Goal: Task Accomplishment & Management: Use online tool/utility

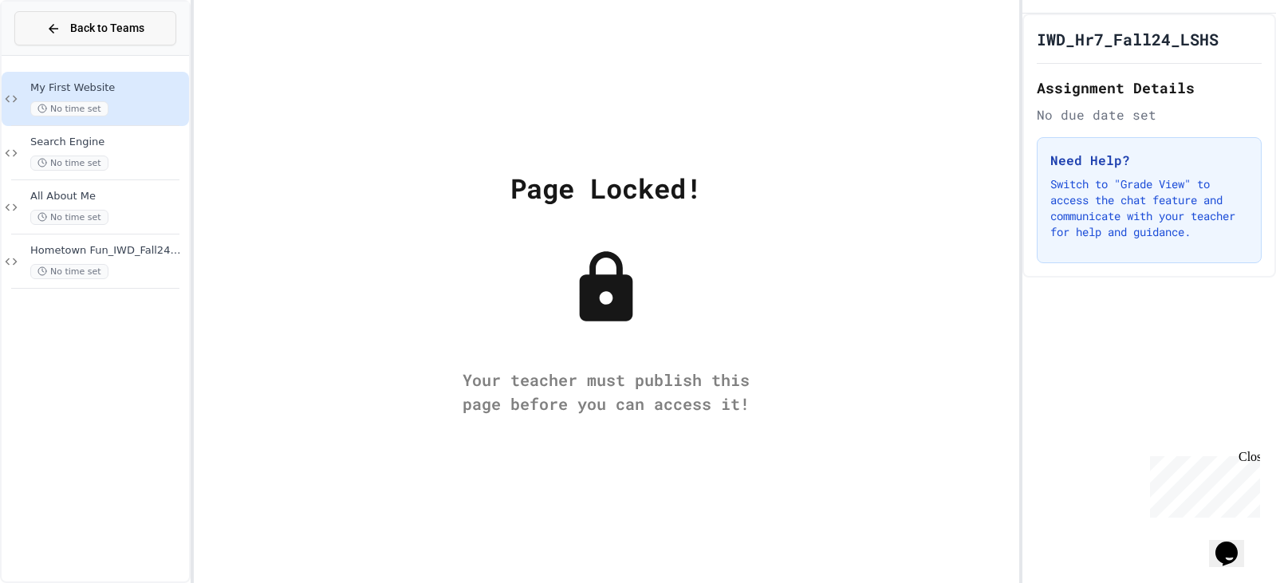
click at [117, 29] on span "Back to Teams" at bounding box center [107, 28] width 74 height 17
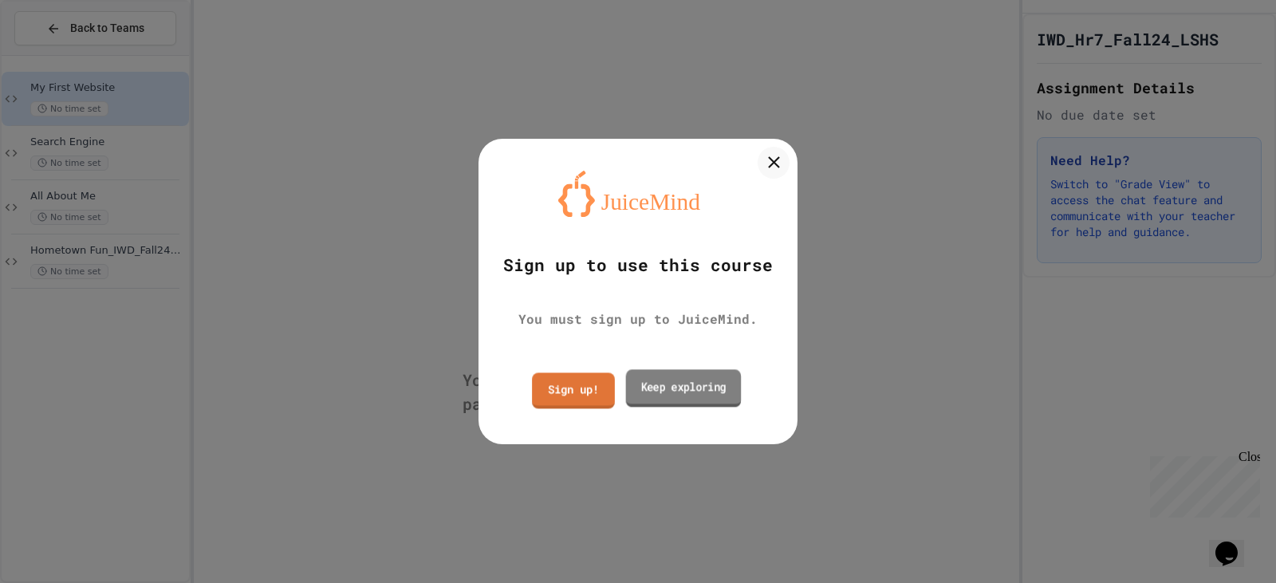
click at [640, 380] on link "Keep exploring" at bounding box center [684, 387] width 116 height 37
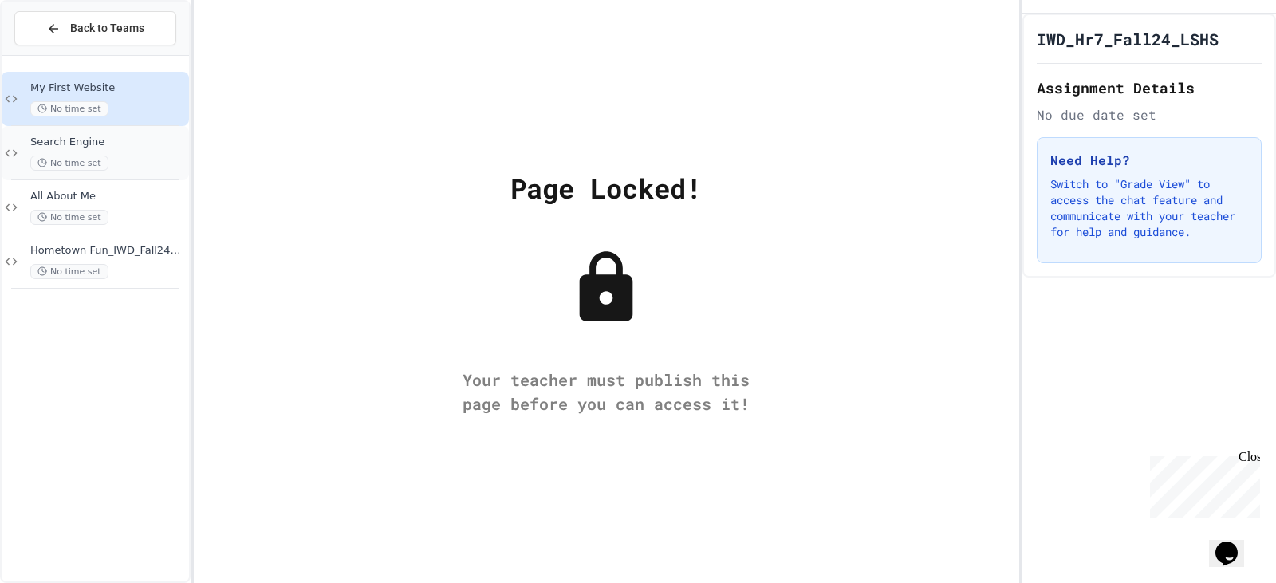
click at [70, 137] on span "Search Engine" at bounding box center [108, 143] width 156 height 14
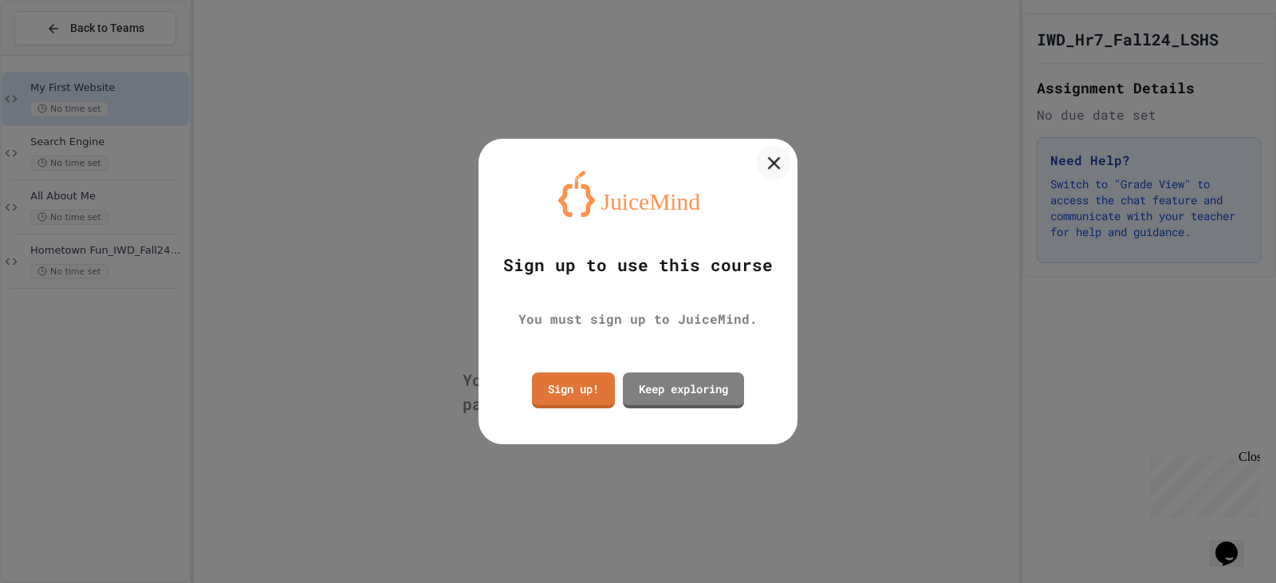
click at [782, 159] on icon at bounding box center [773, 163] width 22 height 22
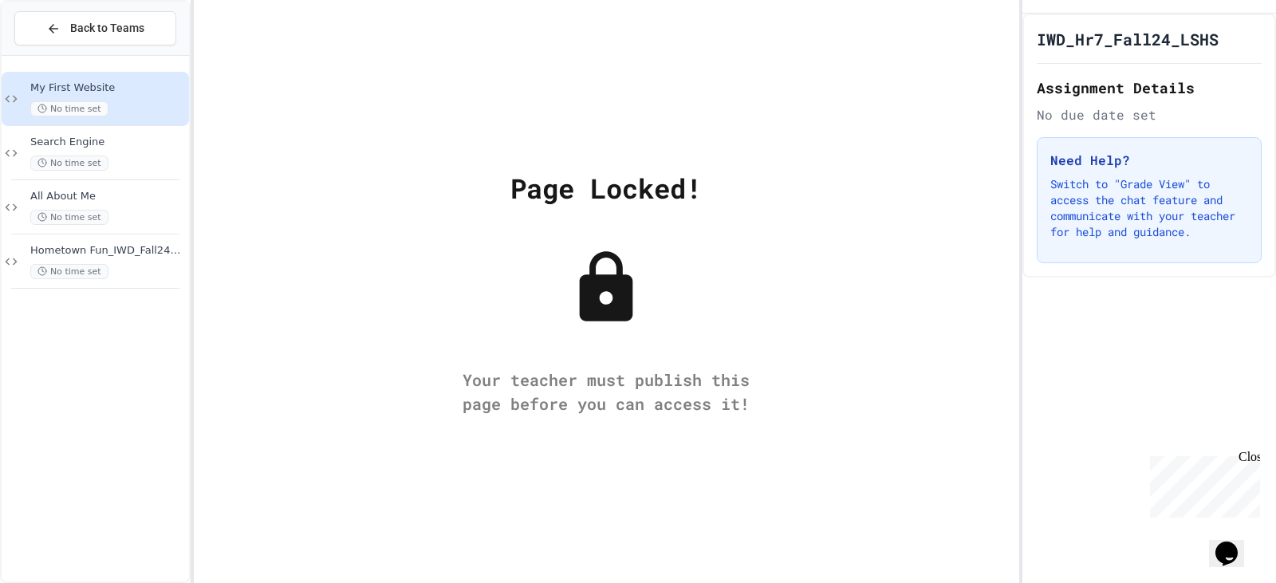
click at [1119, 76] on div "IWD_Hr7_Fall24_LSHS Assignment Details No due date set Need Help? Switch to "Gr…" at bounding box center [1149, 146] width 254 height 264
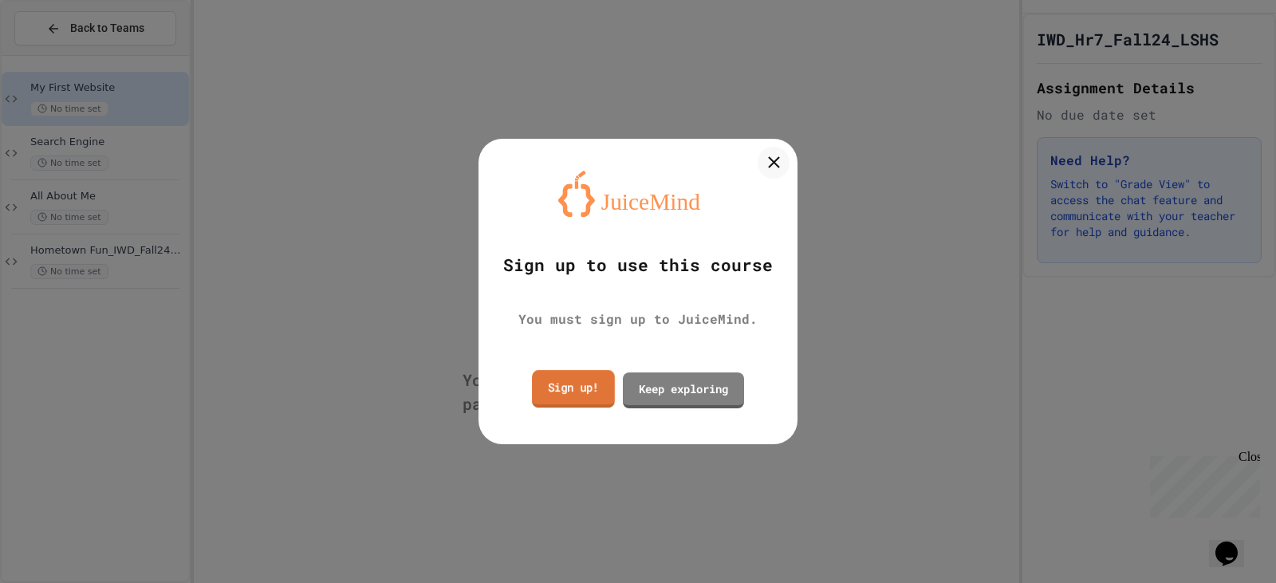
click at [560, 404] on link "Sign up!" at bounding box center [573, 388] width 83 height 37
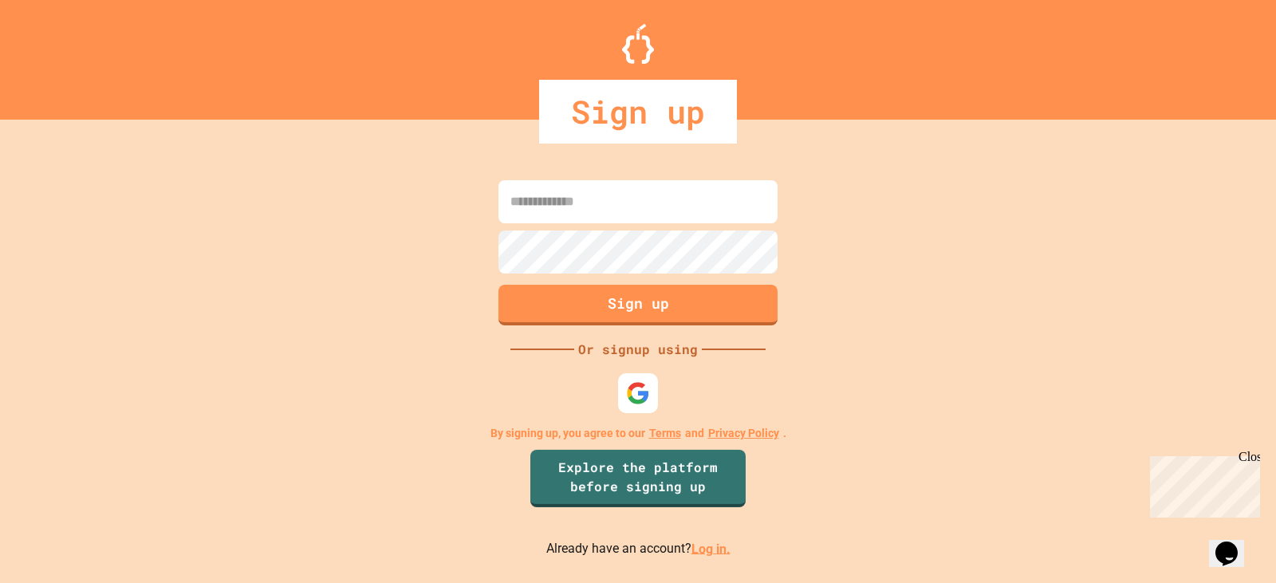
click at [649, 414] on div at bounding box center [638, 393] width 48 height 48
click at [640, 393] on img at bounding box center [638, 393] width 26 height 26
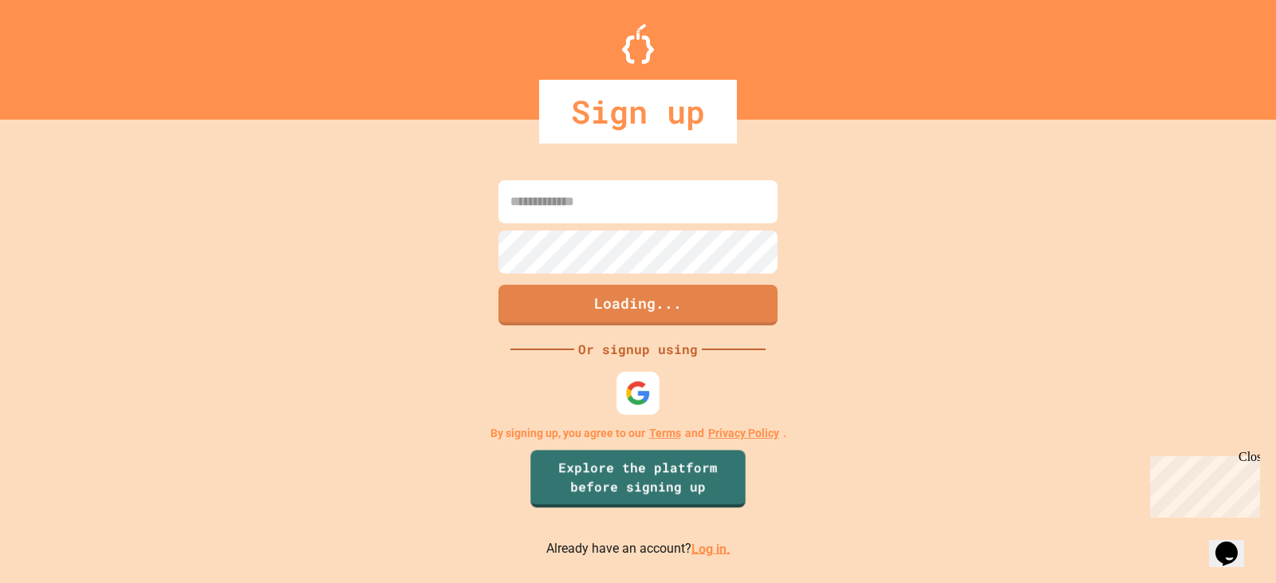
click at [637, 389] on img at bounding box center [638, 393] width 26 height 26
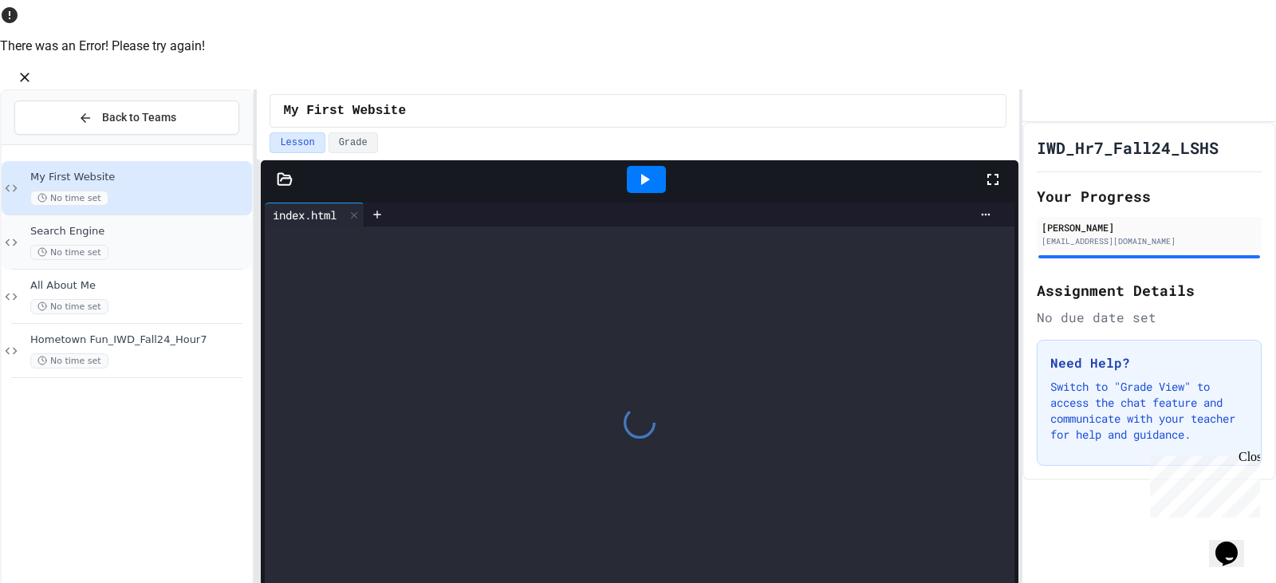
click at [100, 215] on div "Search Engine No time set" at bounding box center [127, 242] width 250 height 54
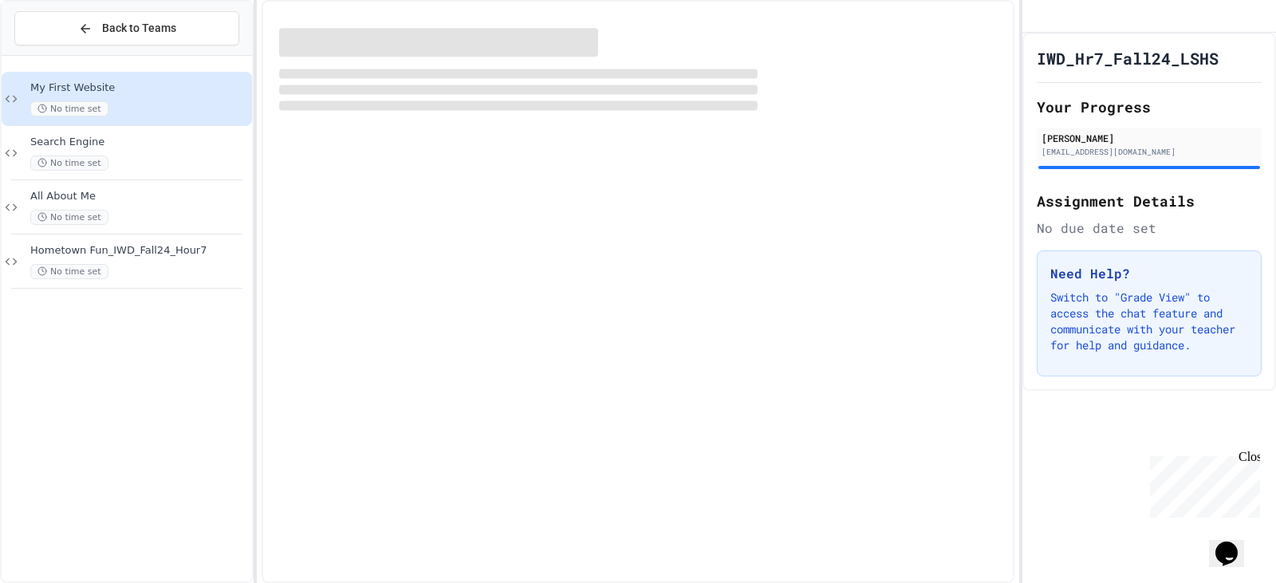
click at [142, 101] on div "No time set" at bounding box center [139, 108] width 219 height 15
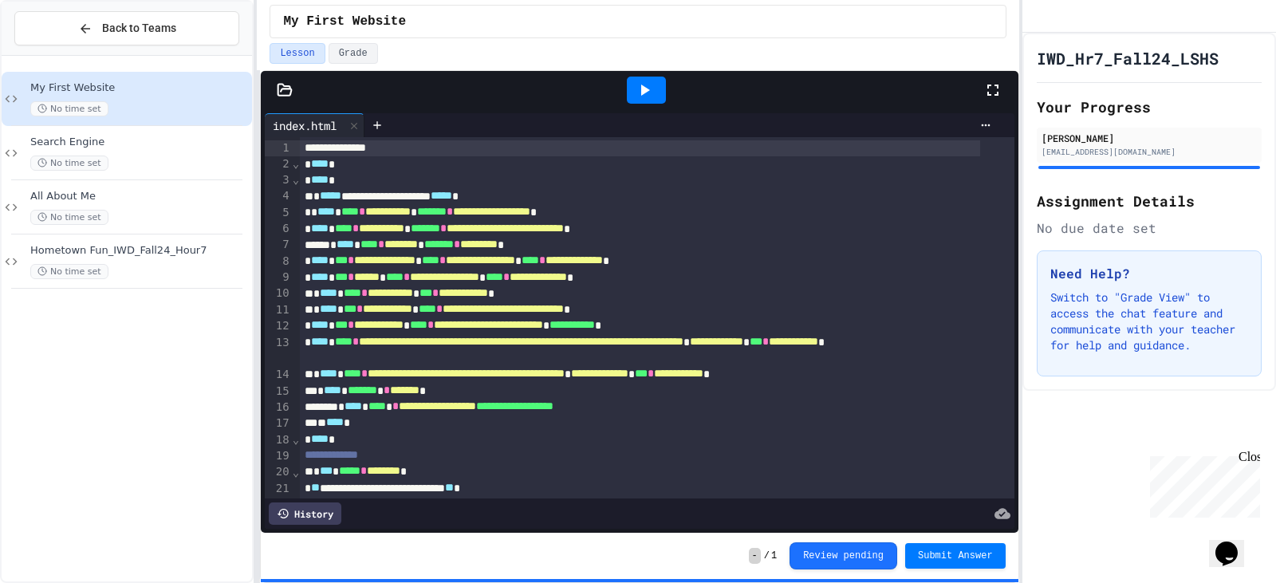
click at [624, 100] on div at bounding box center [646, 90] width 55 height 43
click at [624, 99] on div at bounding box center [646, 90] width 55 height 43
click at [632, 99] on div at bounding box center [646, 90] width 39 height 27
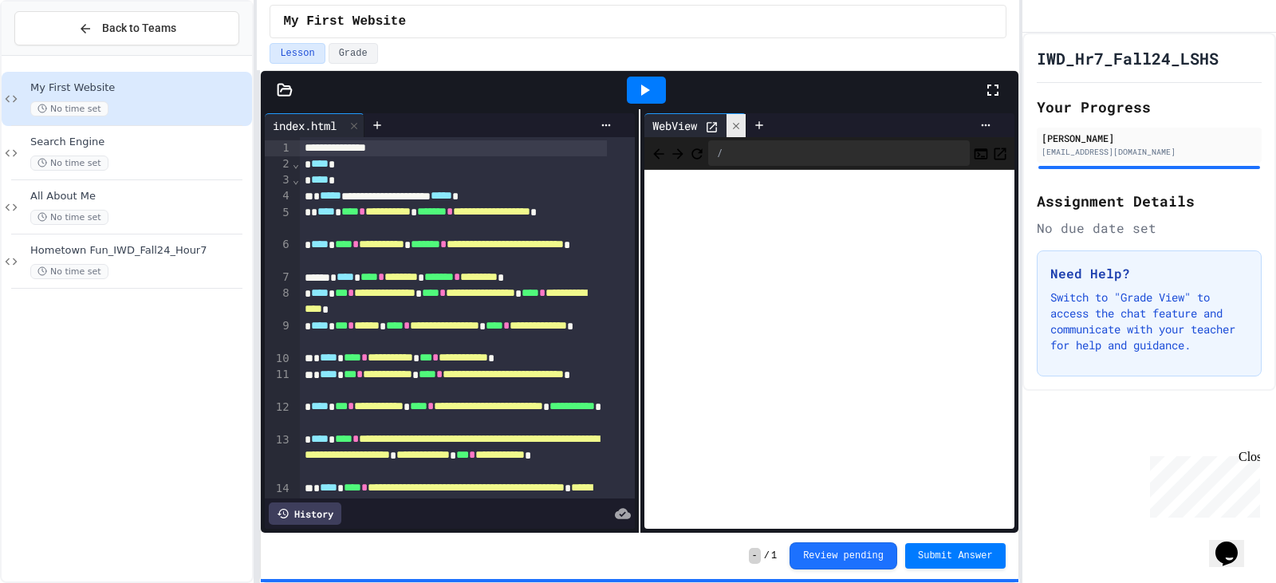
click at [728, 133] on div at bounding box center [735, 125] width 19 height 23
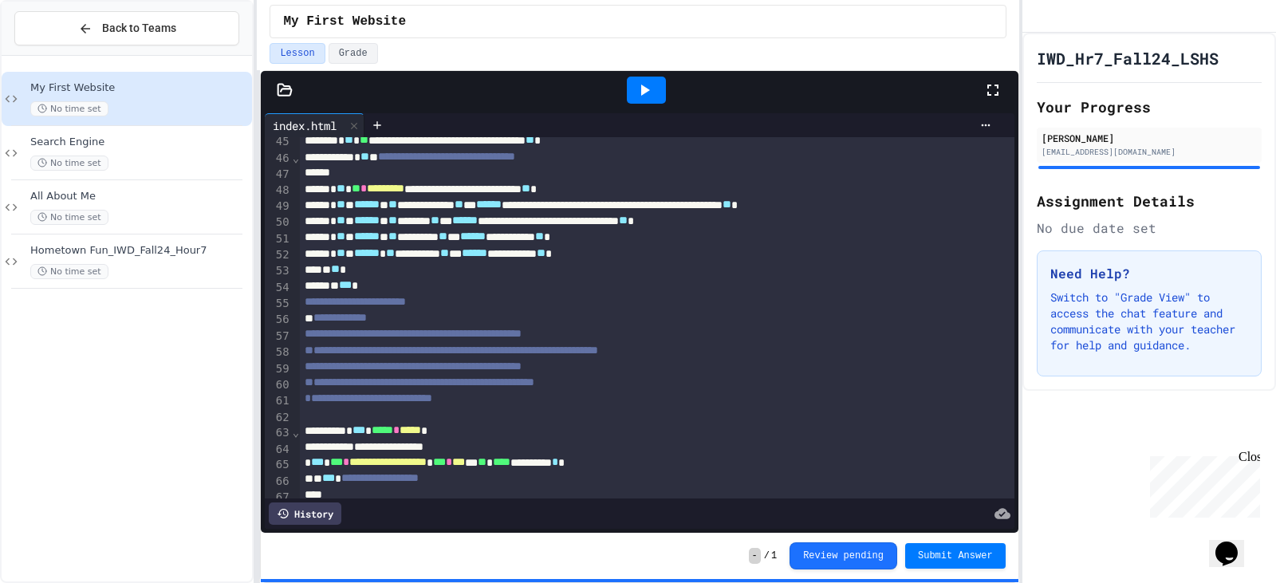
scroll to position [877, 0]
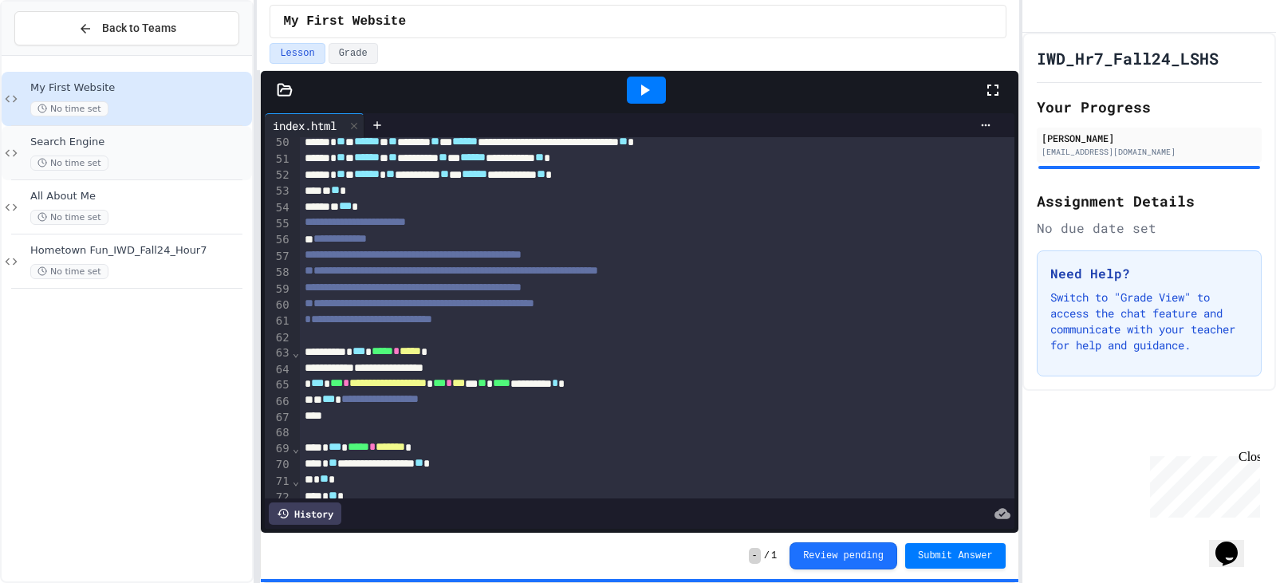
click at [111, 163] on div "No time set" at bounding box center [139, 163] width 219 height 15
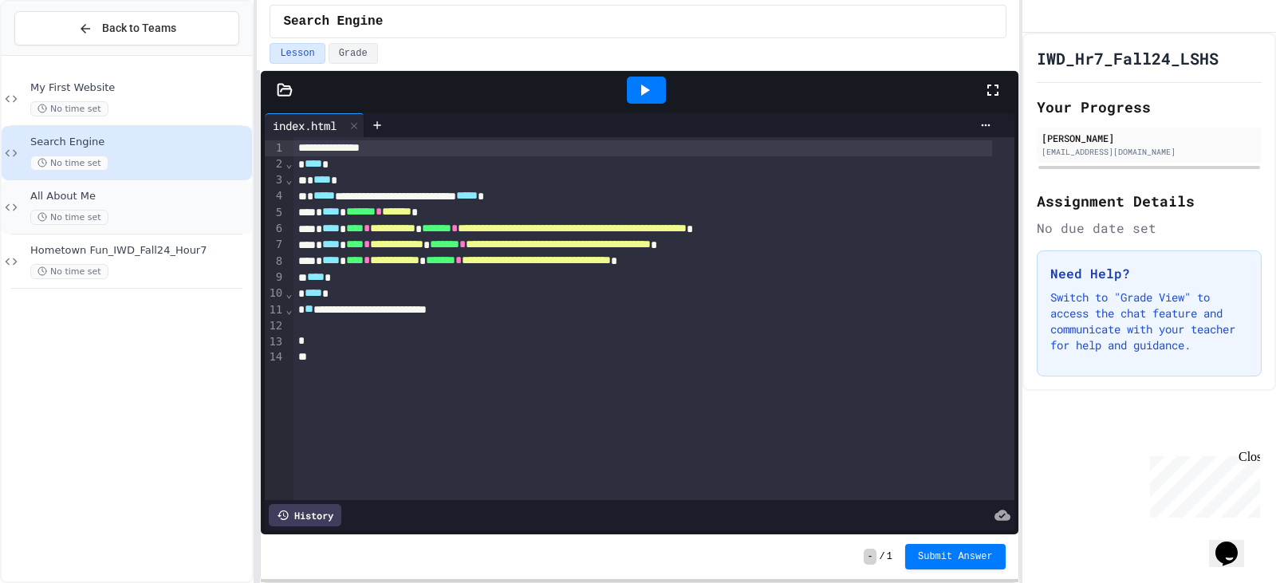
click at [154, 203] on span "All About Me" at bounding box center [139, 197] width 219 height 14
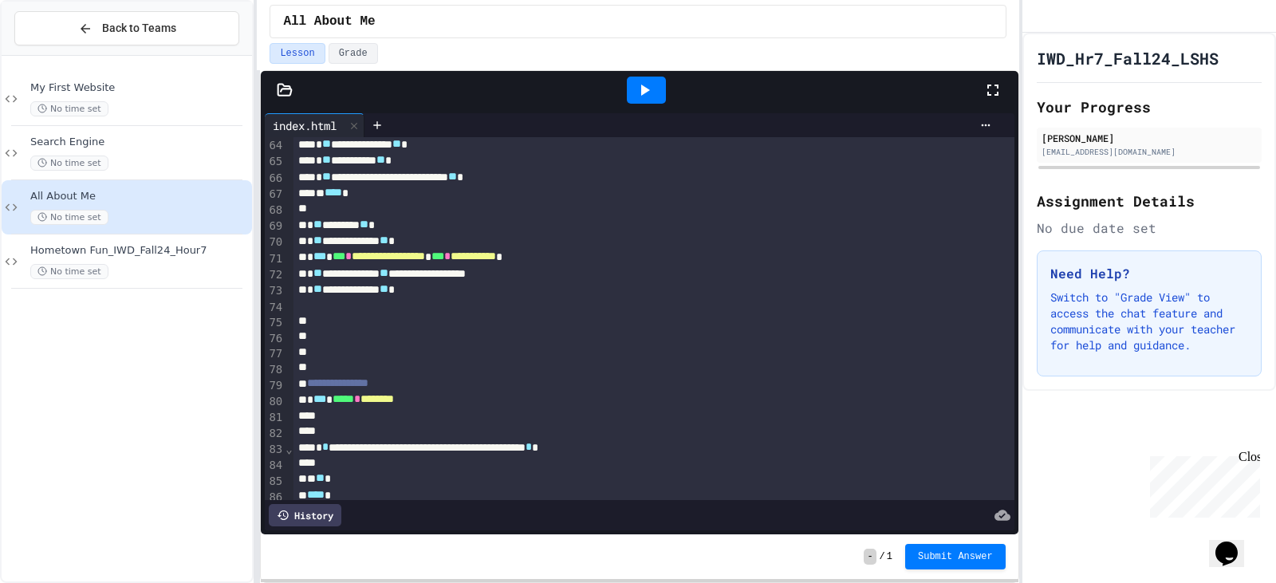
scroll to position [1180, 0]
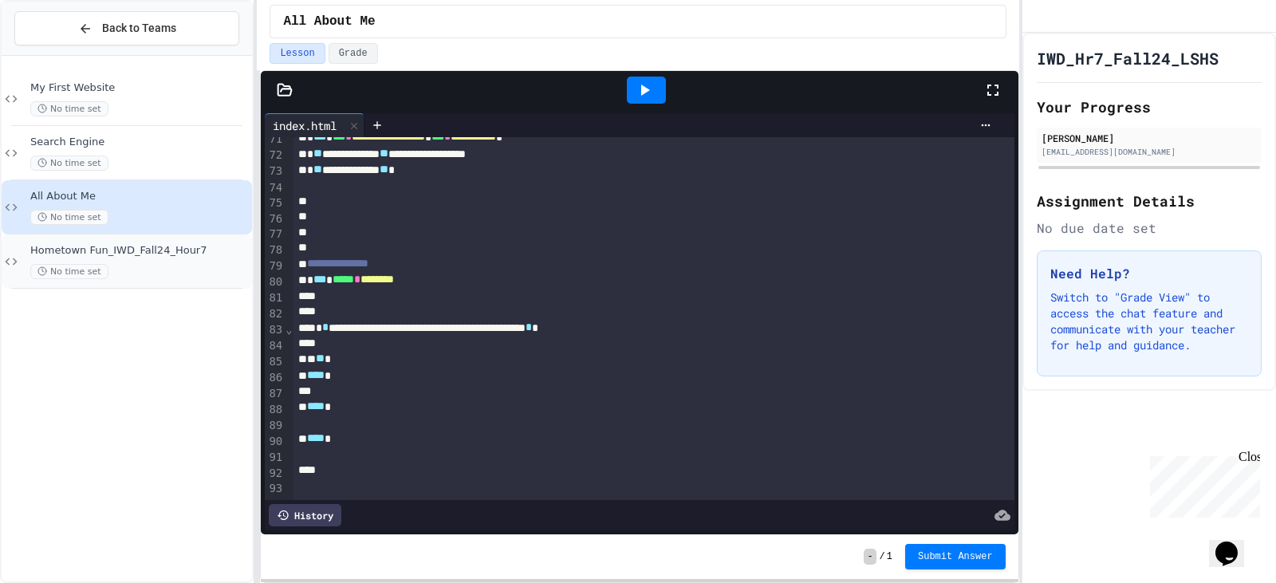
click at [129, 261] on div "Hometown Fun_IWD_Fall24_Hour7 No time set" at bounding box center [139, 261] width 219 height 35
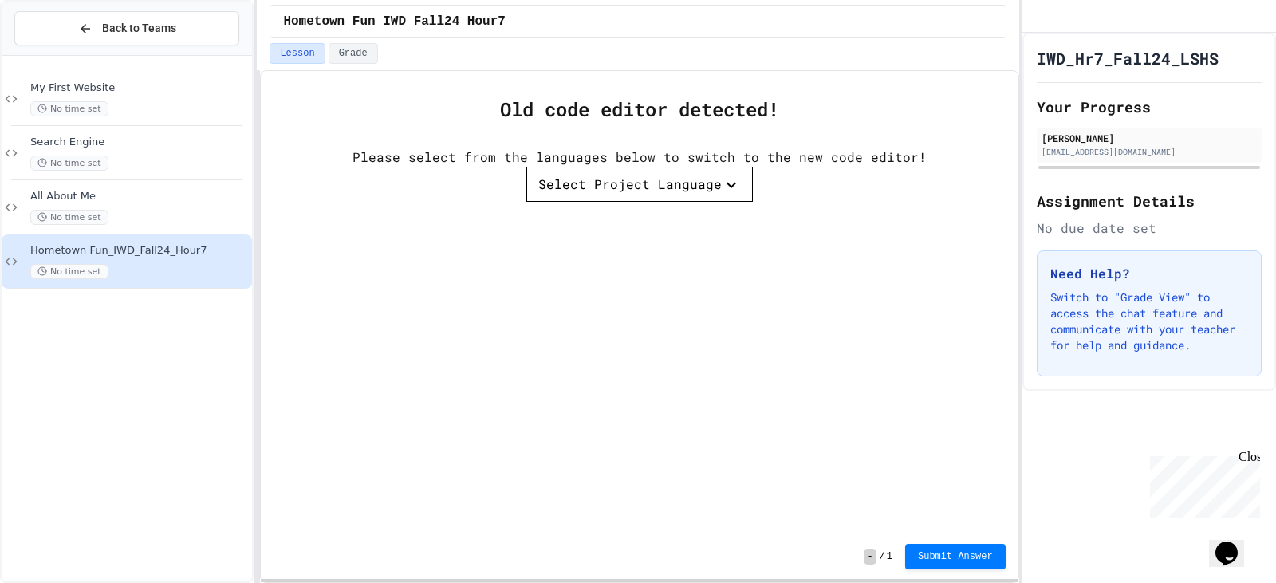
click at [663, 194] on div "Select Project Language" at bounding box center [629, 184] width 183 height 19
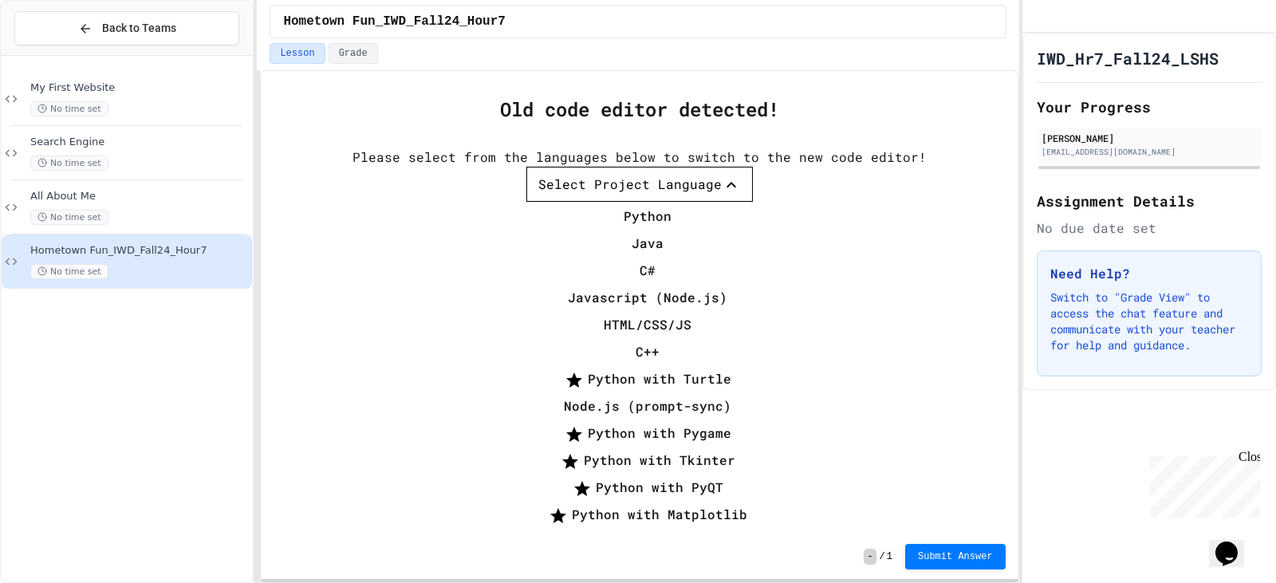
click at [753, 203] on div at bounding box center [639, 203] width 226 height 0
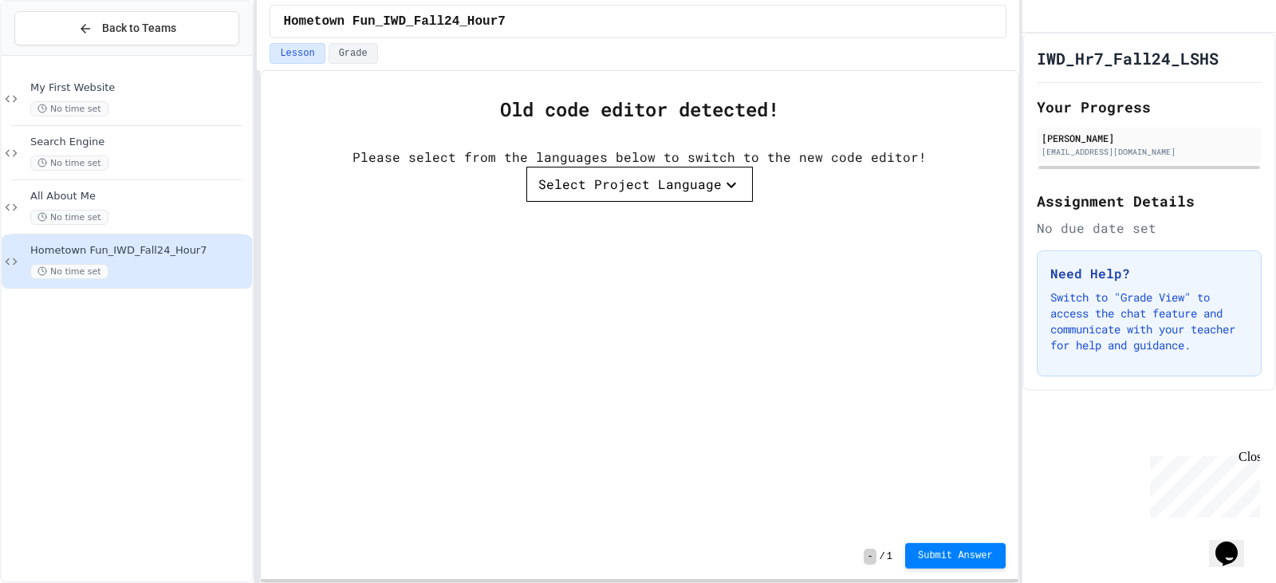
click at [968, 549] on span "Submit Answer" at bounding box center [955, 555] width 75 height 13
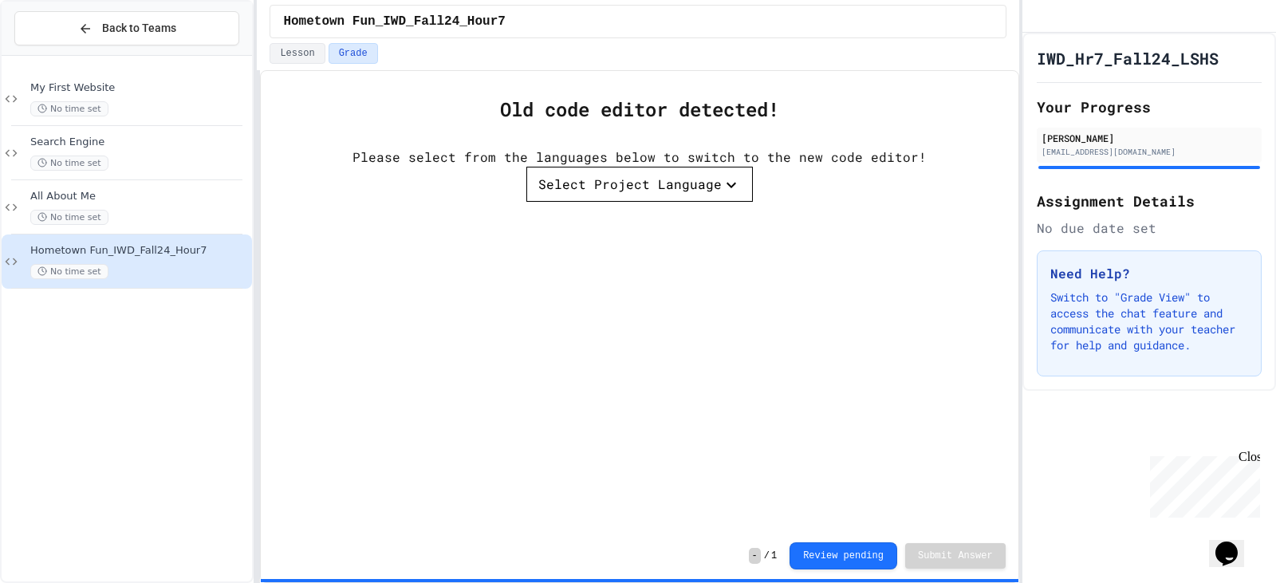
click at [655, 187] on div "Select Project Language" at bounding box center [629, 184] width 183 height 19
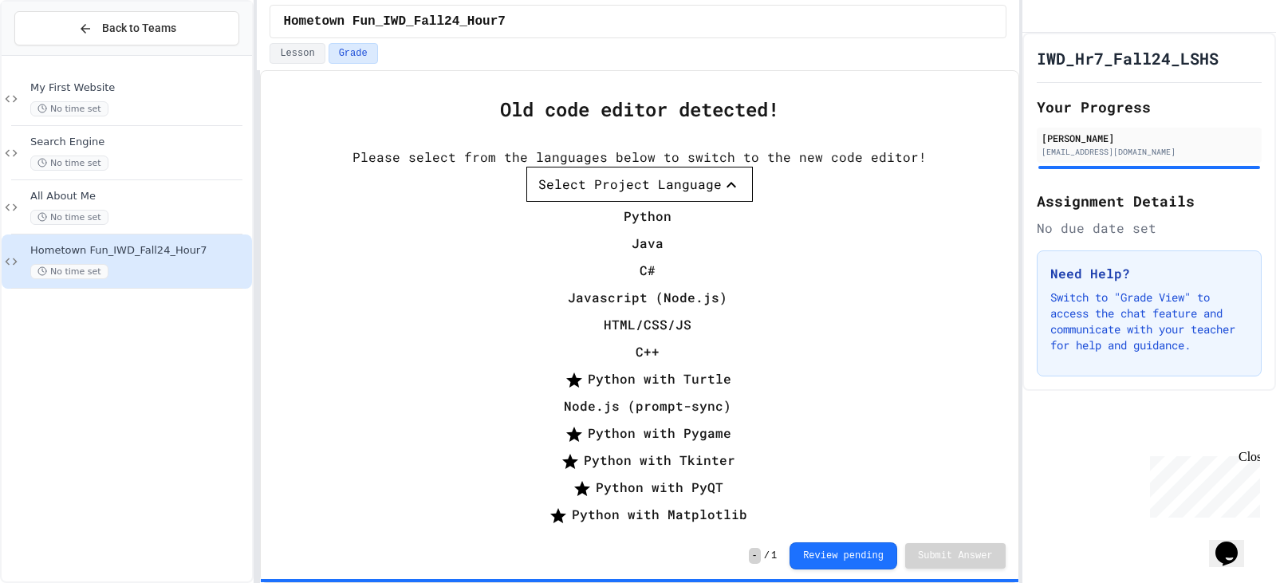
scroll to position [52, 0]
drag, startPoint x: 962, startPoint y: 259, endPoint x: 928, endPoint y: 266, distance: 34.1
click at [753, 203] on div at bounding box center [639, 203] width 226 height 0
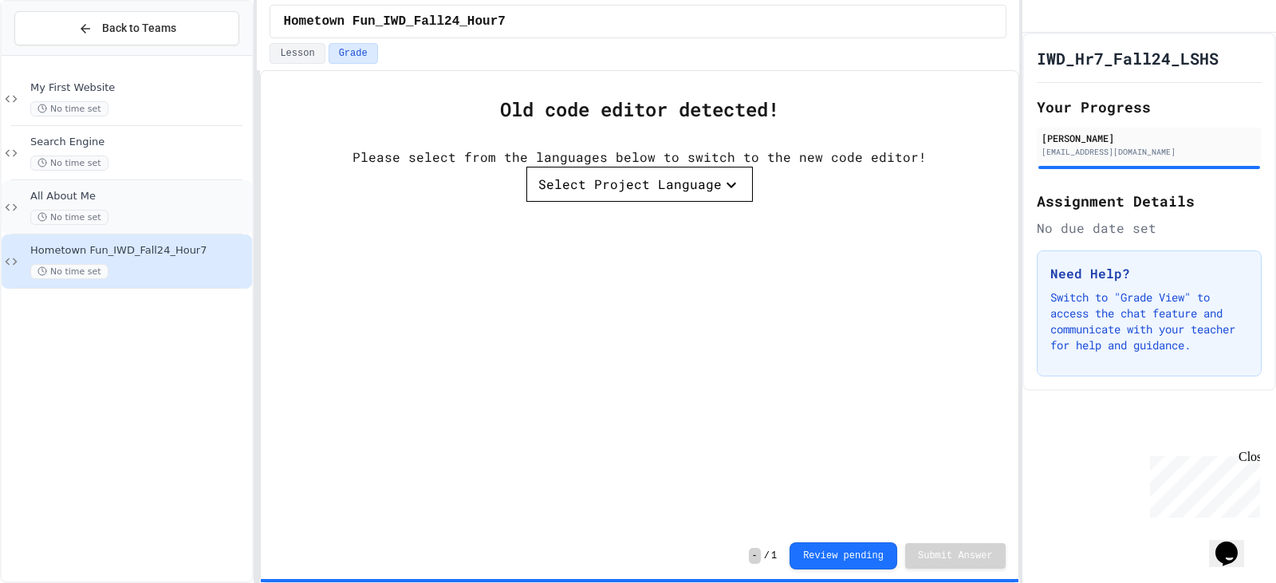
click at [40, 188] on div "All About Me No time set" at bounding box center [127, 207] width 250 height 54
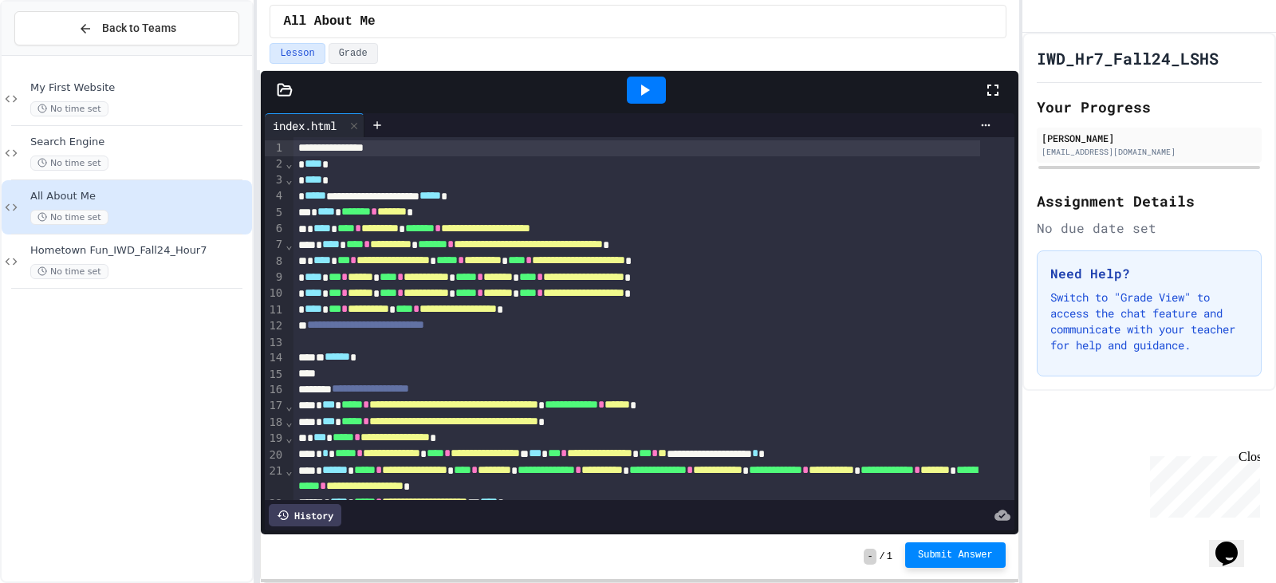
click at [927, 549] on span "Submit Answer" at bounding box center [955, 555] width 75 height 13
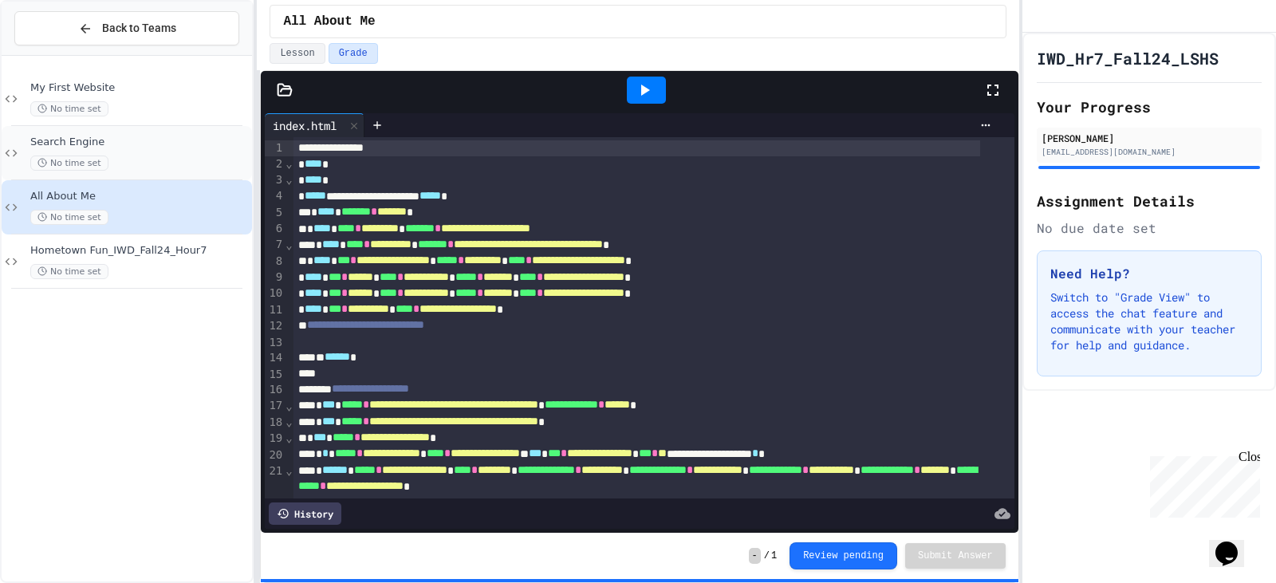
click at [106, 150] on div "Search Engine No time set" at bounding box center [139, 153] width 219 height 35
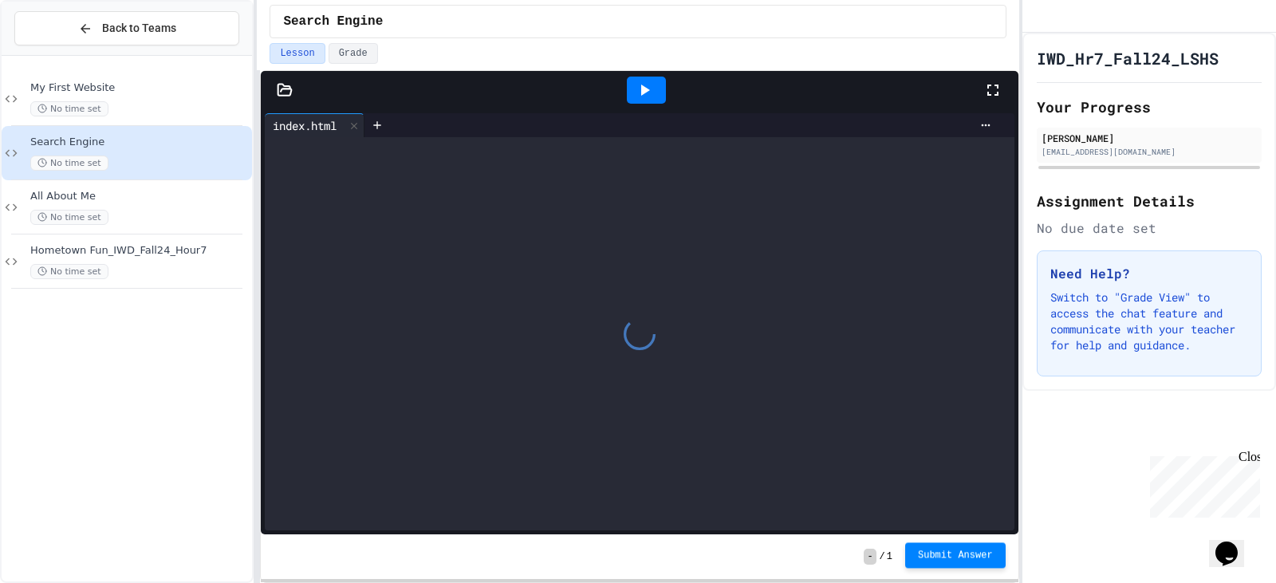
click at [982, 555] on span "Submit Answer" at bounding box center [955, 555] width 75 height 13
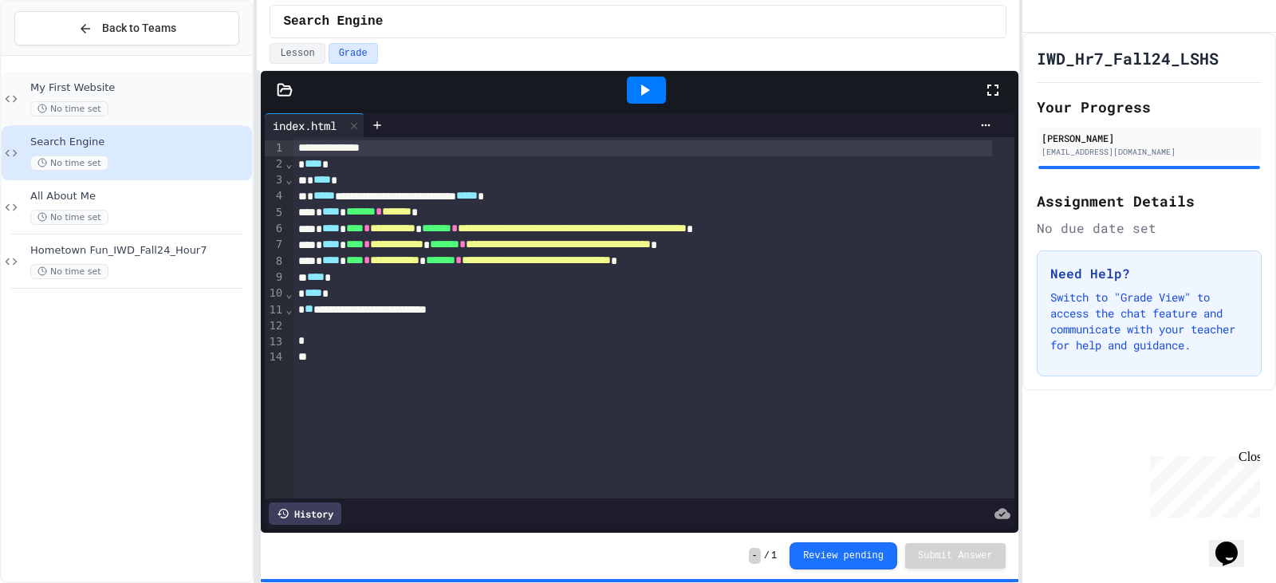
click at [137, 116] on div "No time set" at bounding box center [139, 108] width 219 height 15
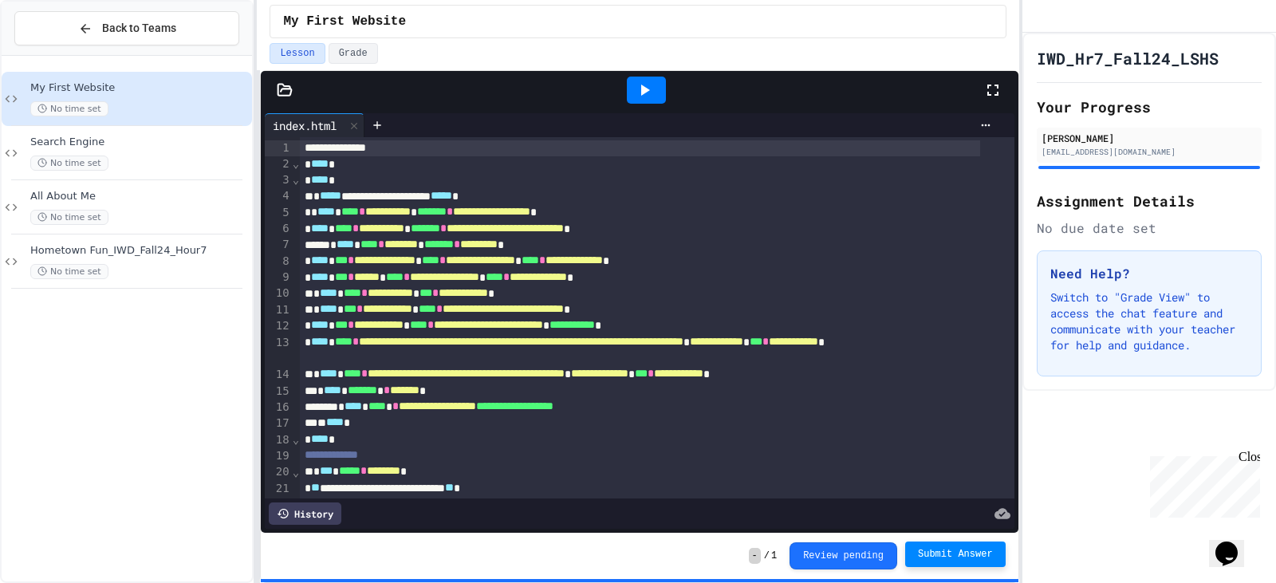
click at [982, 557] on span "Submit Answer" at bounding box center [955, 554] width 75 height 13
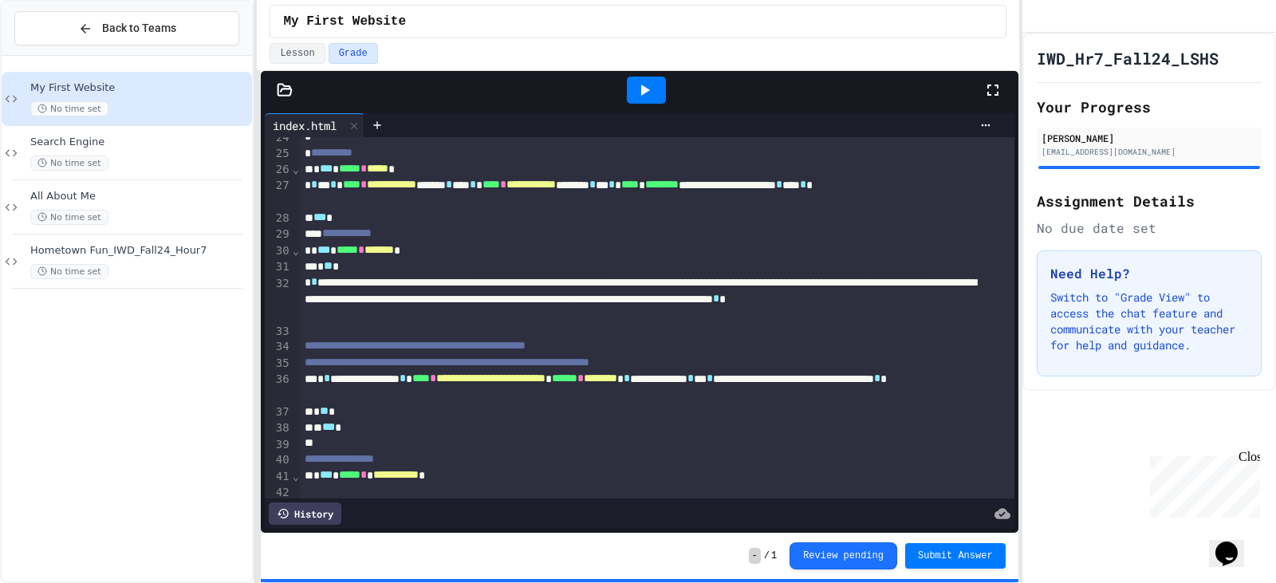
scroll to position [877, 0]
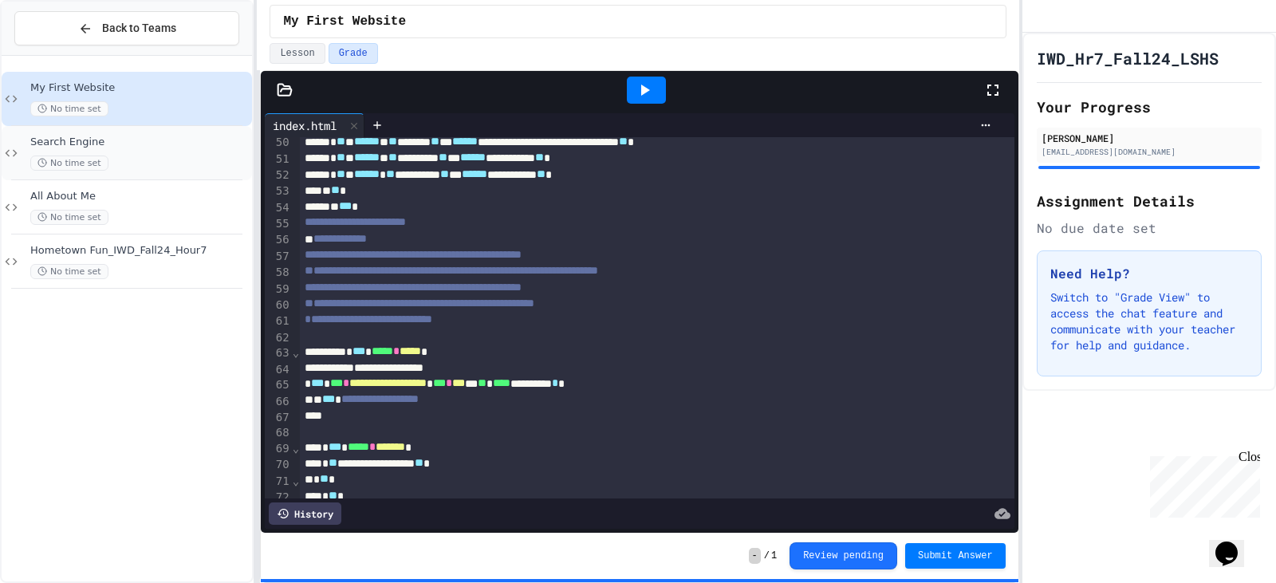
click at [212, 141] on span "Search Engine" at bounding box center [139, 143] width 219 height 14
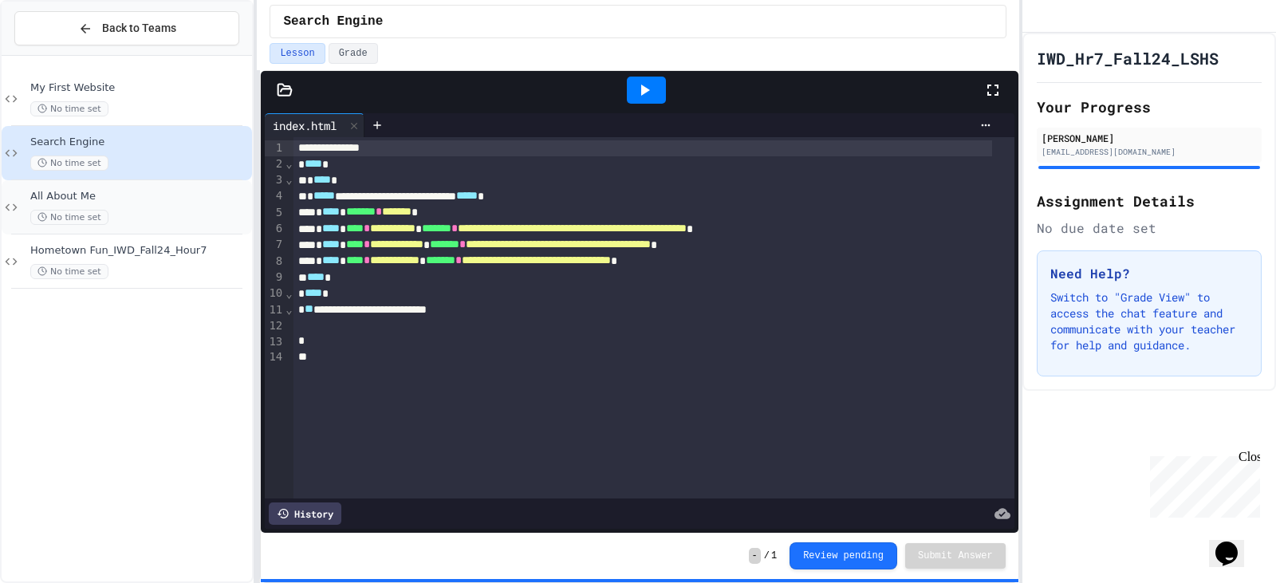
click at [128, 205] on div "All About Me No time set" at bounding box center [139, 207] width 219 height 35
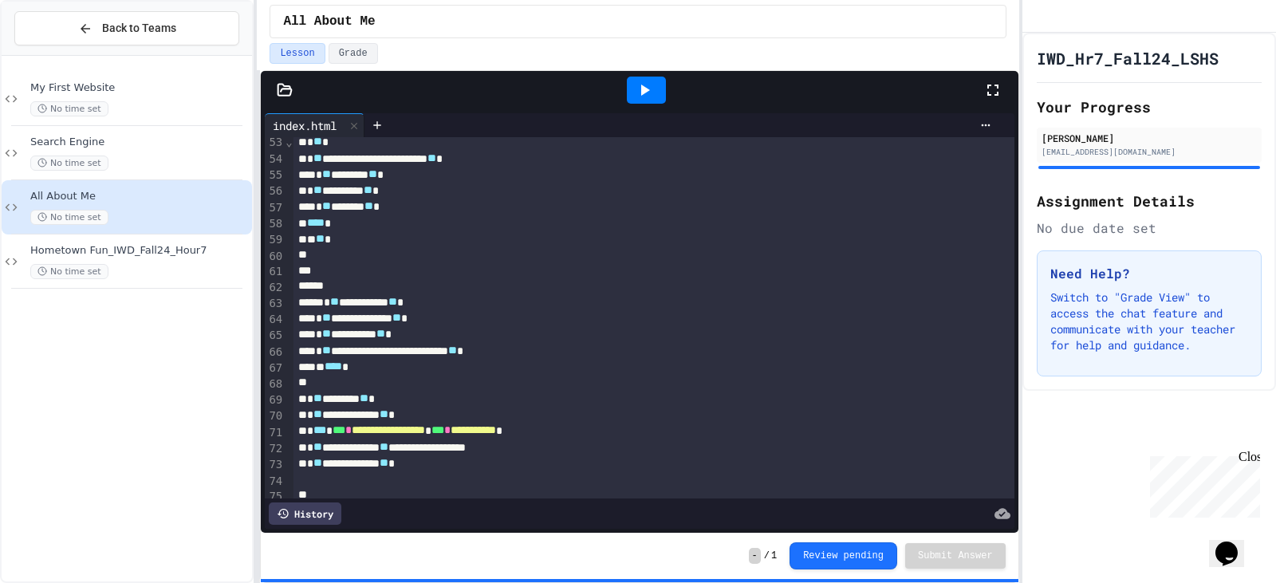
scroll to position [1182, 0]
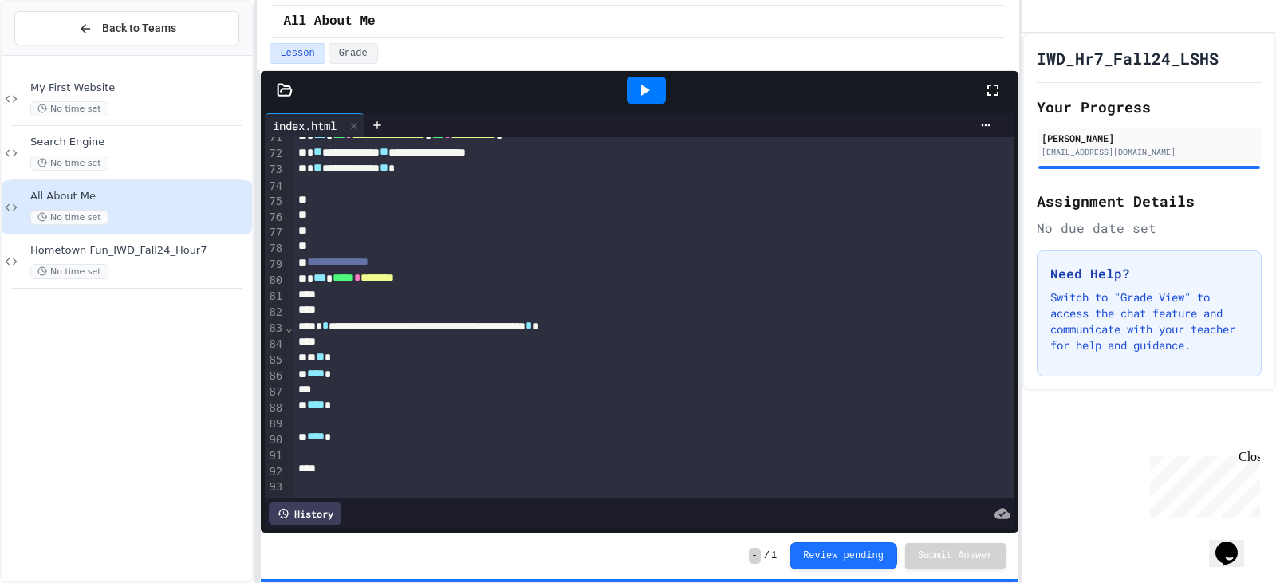
click at [117, 226] on div "All About Me No time set" at bounding box center [127, 207] width 250 height 54
click at [110, 253] on span "Hometown Fun_IWD_Fall24_Hour7" at bounding box center [139, 251] width 219 height 14
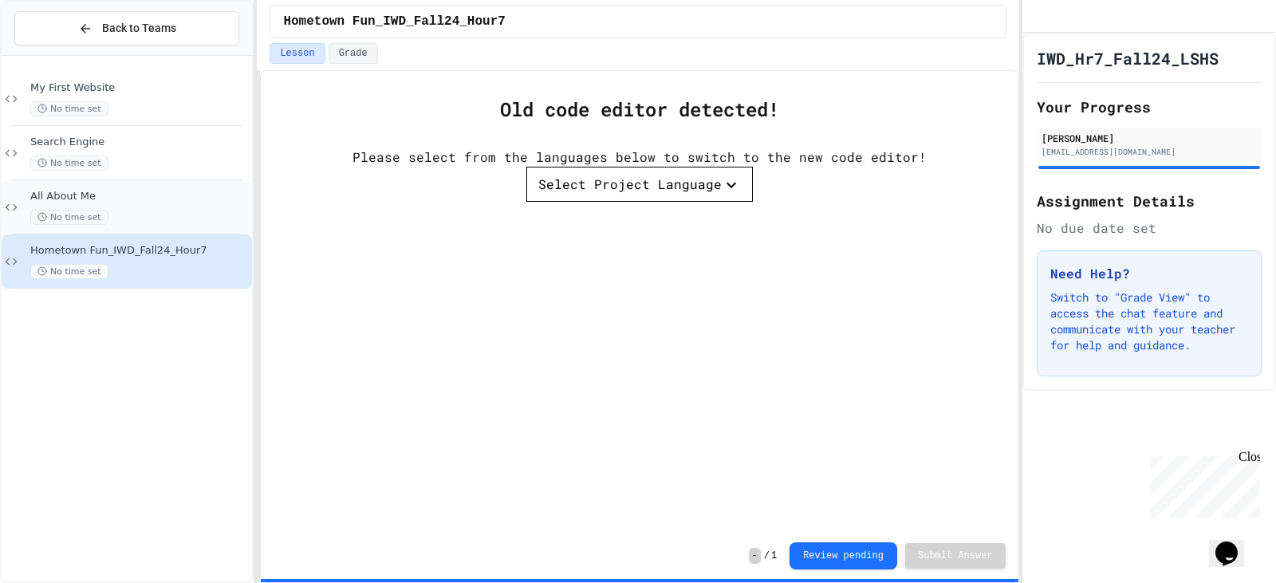
drag, startPoint x: 38, startPoint y: 258, endPoint x: 3, endPoint y: 224, distance: 49.1
click at [3, 224] on div "My First Website No time set Search Engine No time set All About Me No time set…" at bounding box center [127, 180] width 250 height 236
drag, startPoint x: 11, startPoint y: 258, endPoint x: 48, endPoint y: 269, distance: 38.1
click at [48, 269] on div "Hometown Fun_IWD_Fall24_Hour7 No time set" at bounding box center [127, 261] width 250 height 54
click at [53, 275] on span "No time set" at bounding box center [69, 271] width 78 height 15
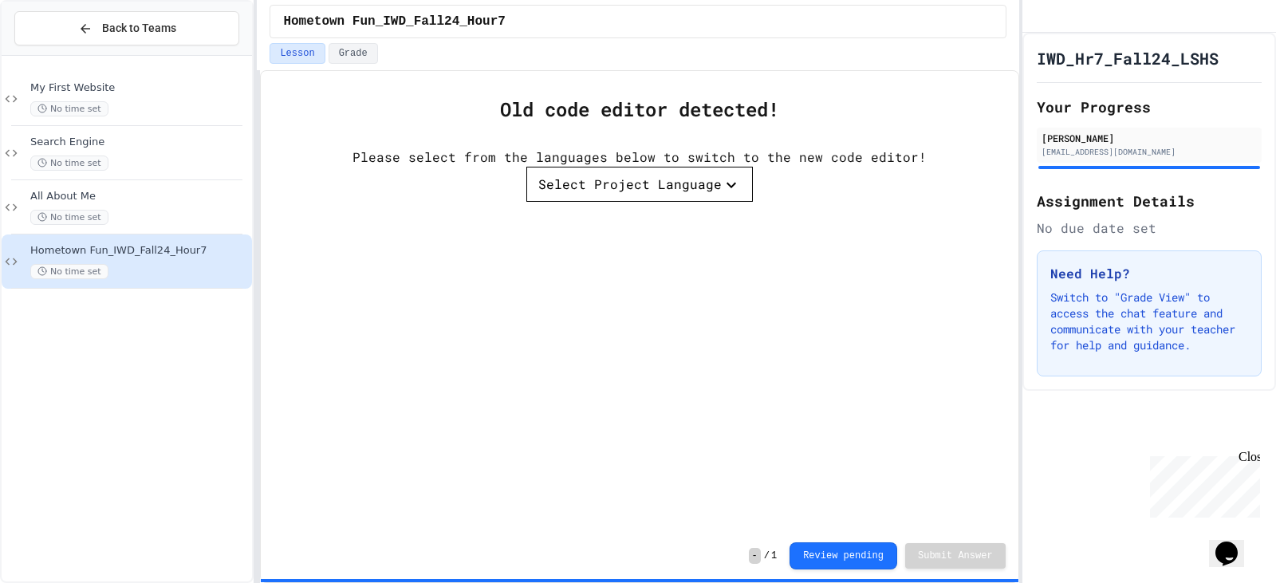
click at [673, 177] on div "Select Project Language" at bounding box center [629, 184] width 183 height 19
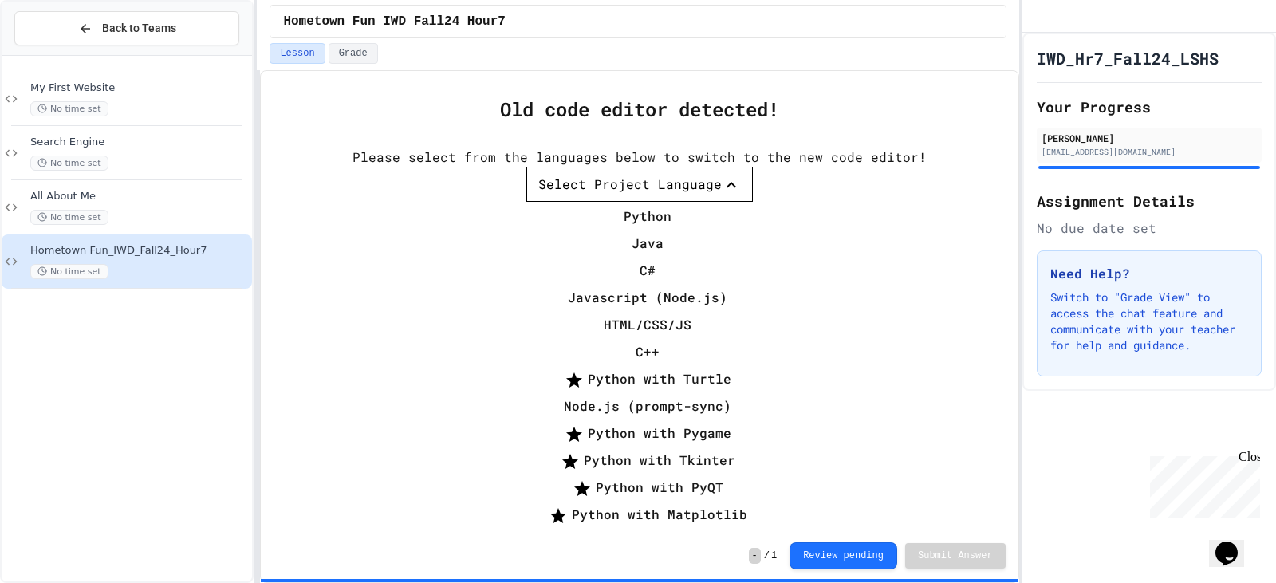
click at [648, 230] on li "Java" at bounding box center [647, 243] width 211 height 26
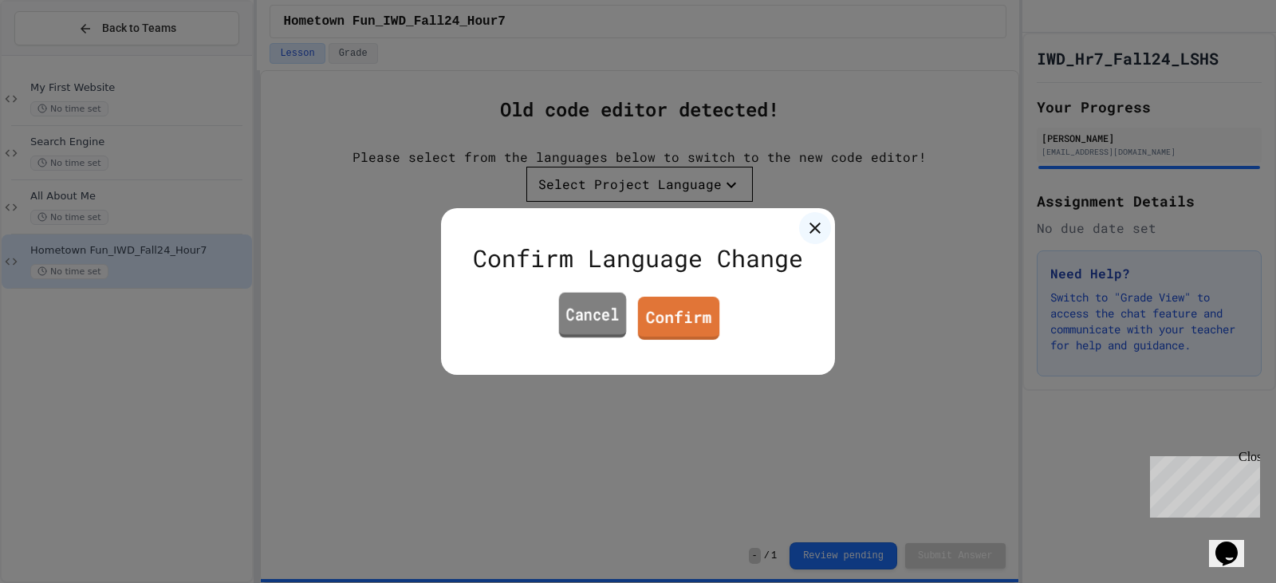
click at [559, 326] on link "Cancel" at bounding box center [593, 315] width 68 height 45
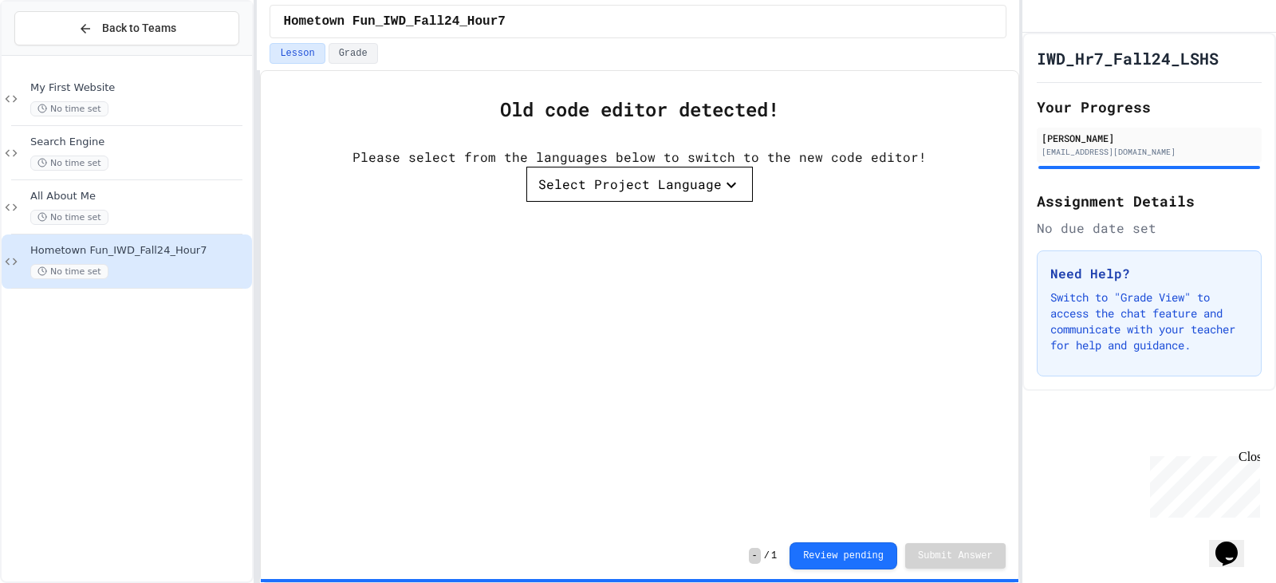
click at [663, 176] on div "Select Project Language" at bounding box center [629, 184] width 183 height 19
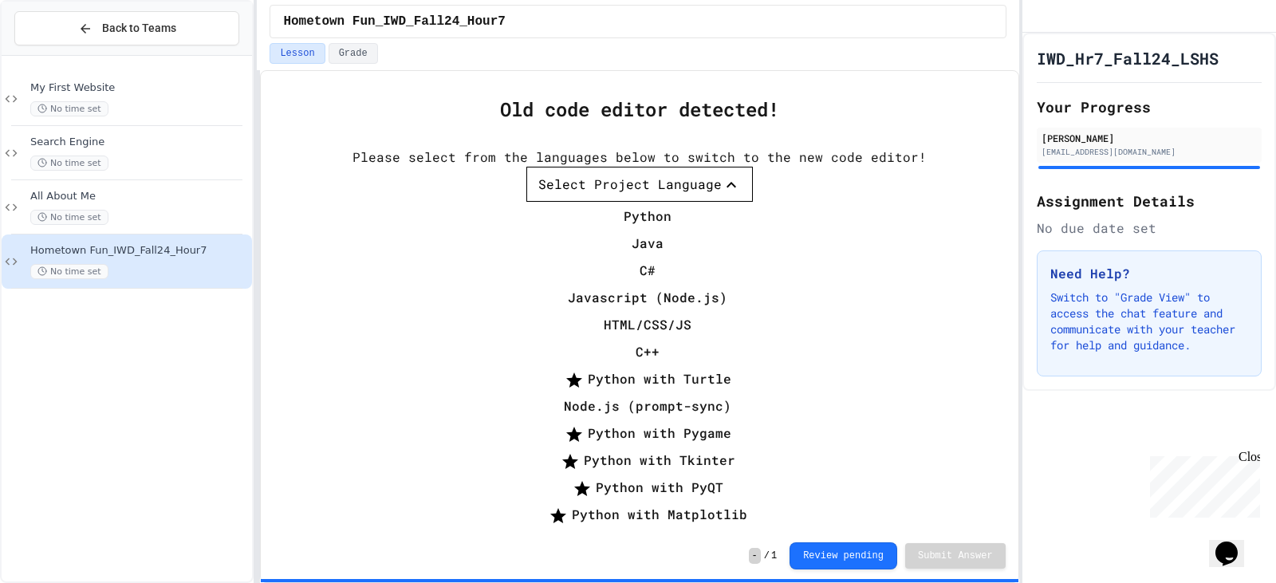
scroll to position [52, 0]
drag, startPoint x: 809, startPoint y: 125, endPoint x: 337, endPoint y: 13, distance: 485.3
click at [753, 203] on div at bounding box center [639, 203] width 226 height 0
